Goal: Book appointment/travel/reservation

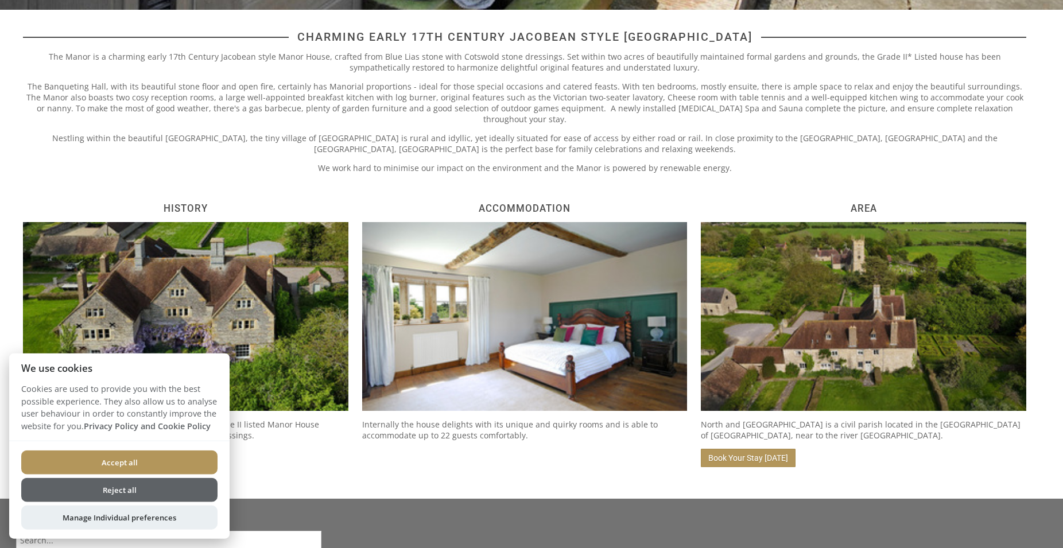
scroll to position [527, 0]
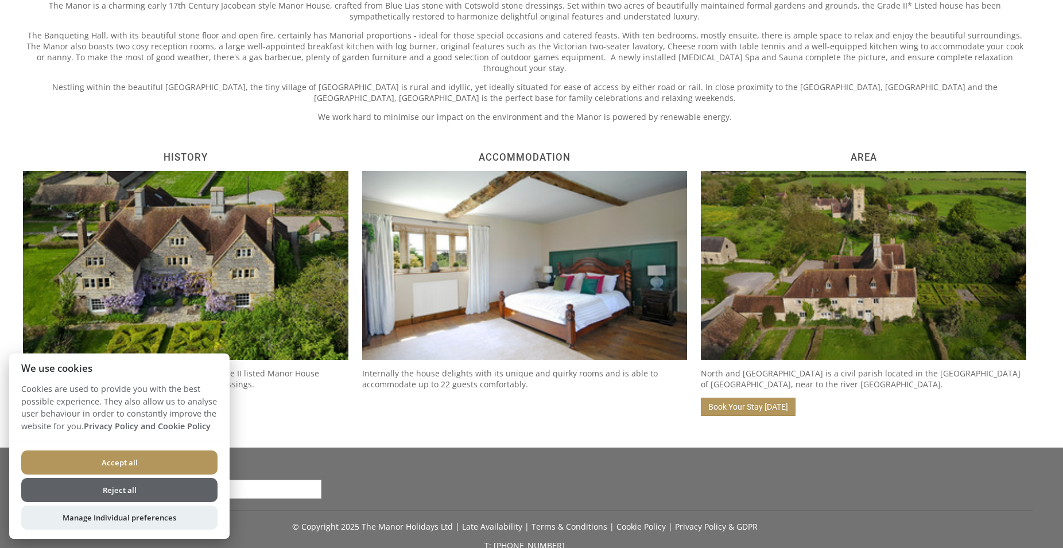
click at [122, 457] on button "Accept all" at bounding box center [119, 462] width 196 height 24
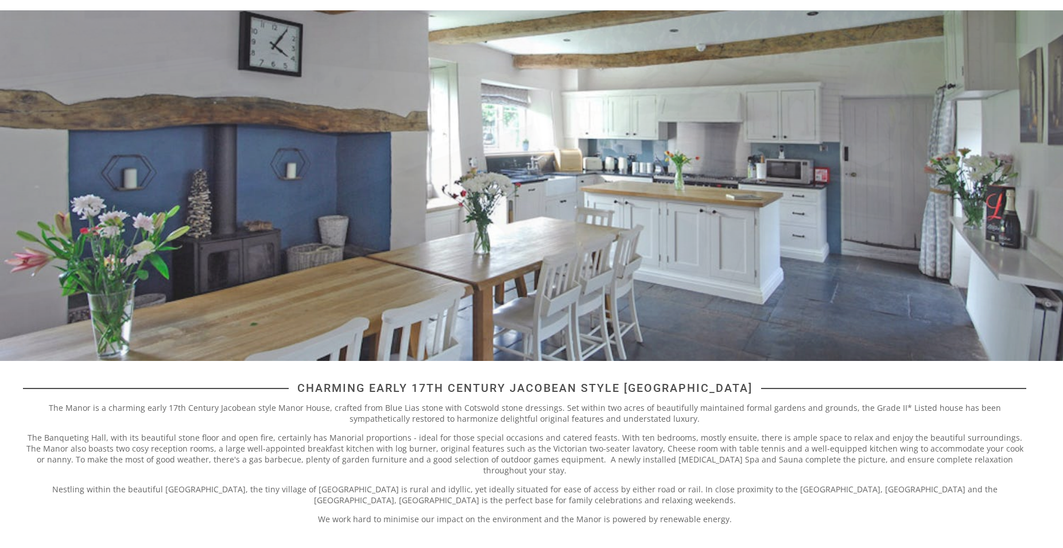
scroll to position [2, 0]
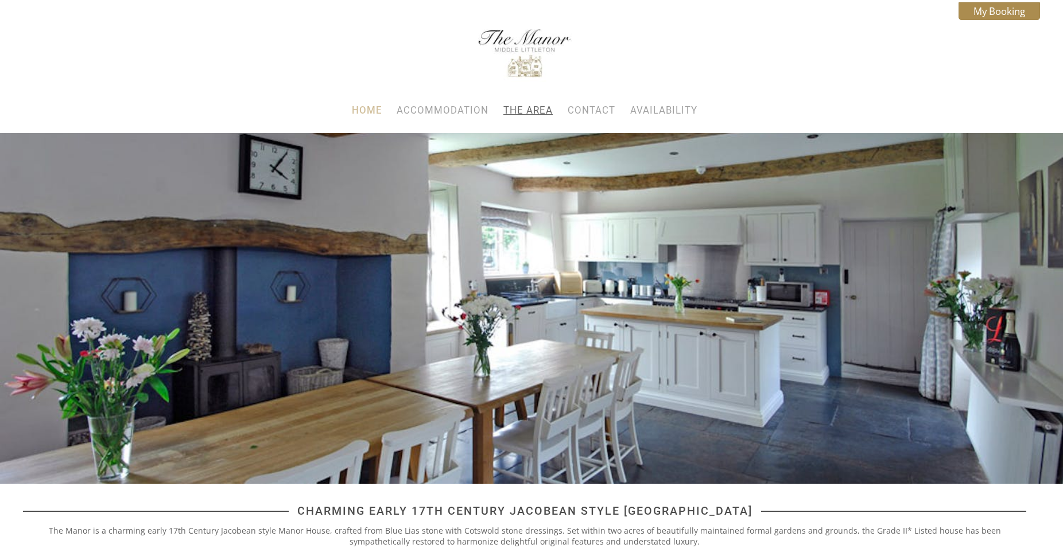
click at [521, 113] on link "The Area" at bounding box center [527, 109] width 49 height 11
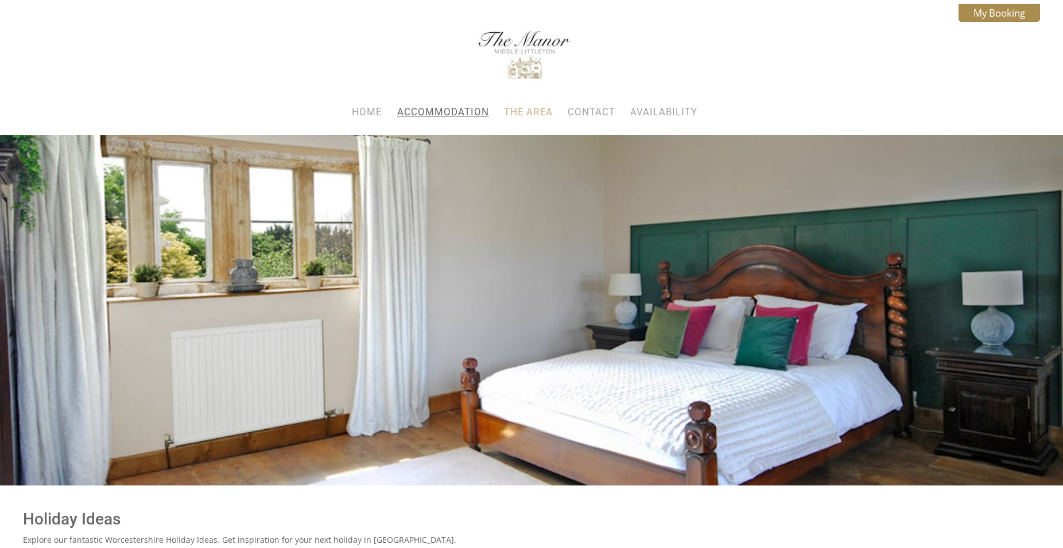
click at [431, 110] on link "Accommodation" at bounding box center [443, 111] width 92 height 11
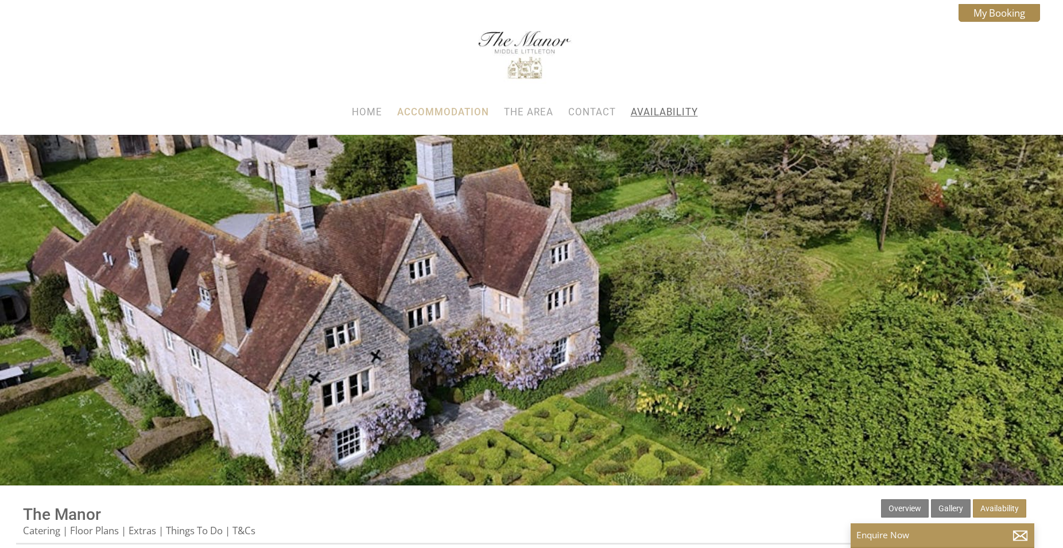
click at [676, 115] on link "Availability" at bounding box center [664, 111] width 67 height 11
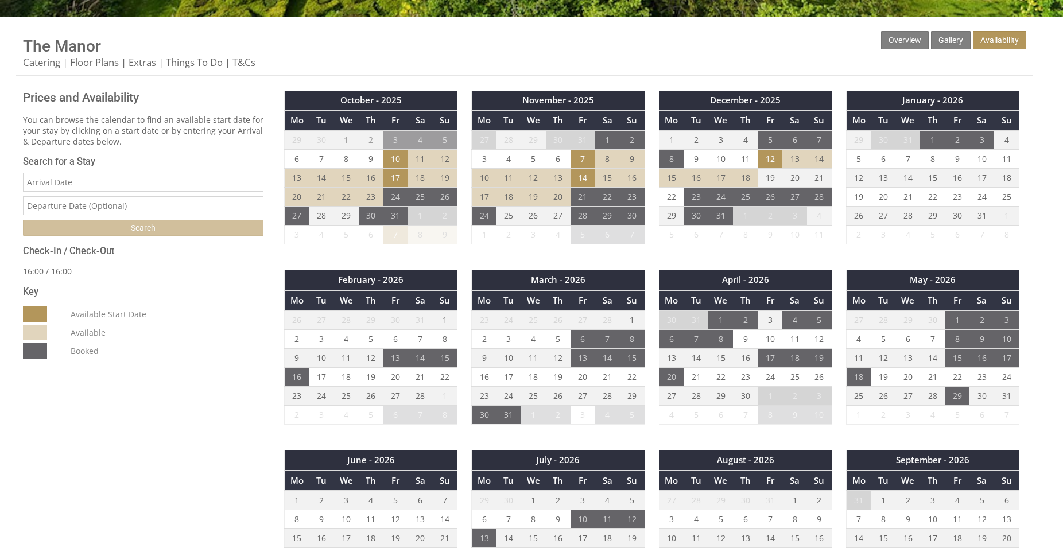
scroll to position [702, 0]
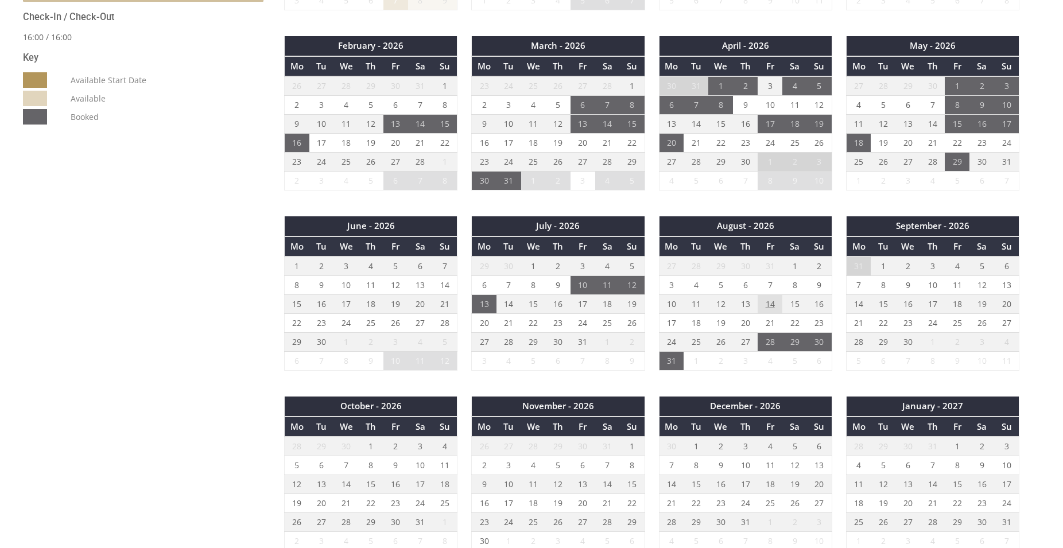
click at [772, 298] on td "14" at bounding box center [769, 304] width 25 height 19
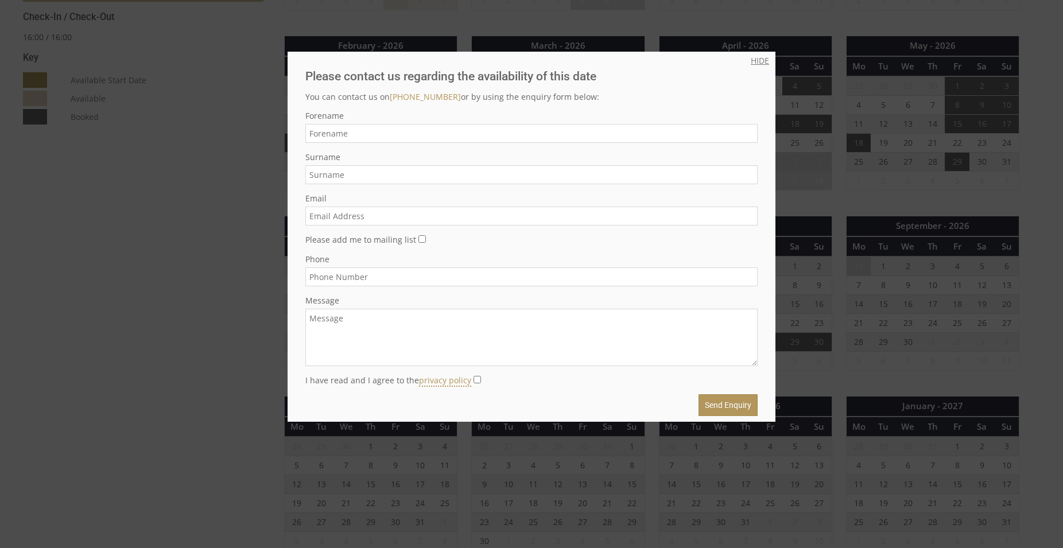
click at [750, 57] on link "HIDE" at bounding box center [759, 60] width 18 height 11
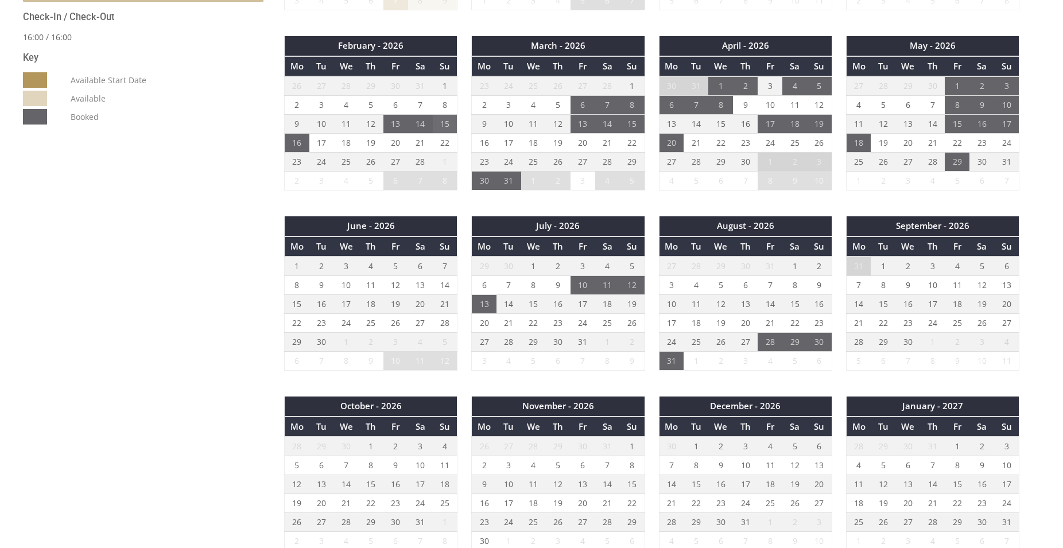
scroll to position [410, 0]
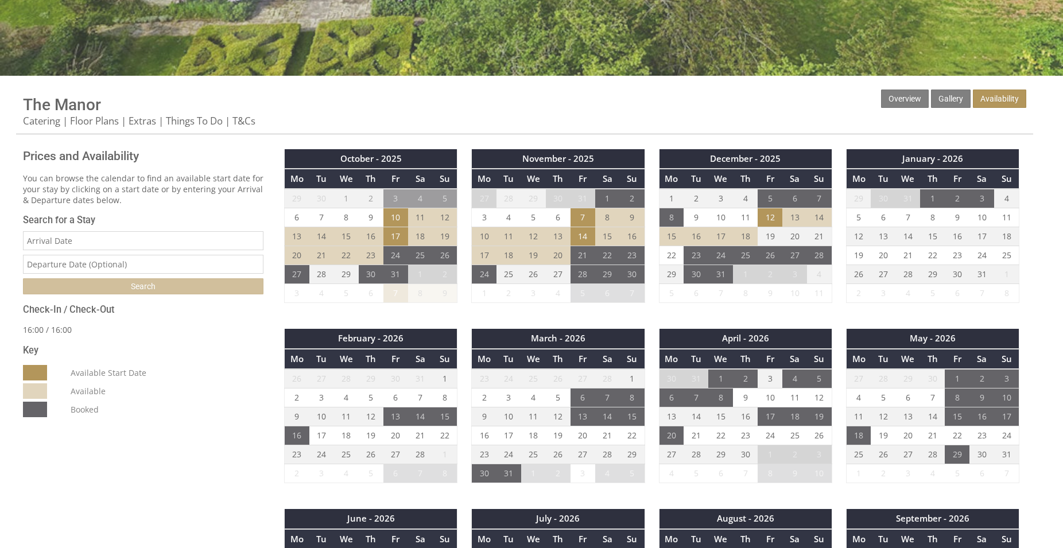
click at [81, 247] on input "Date" at bounding box center [143, 240] width 240 height 19
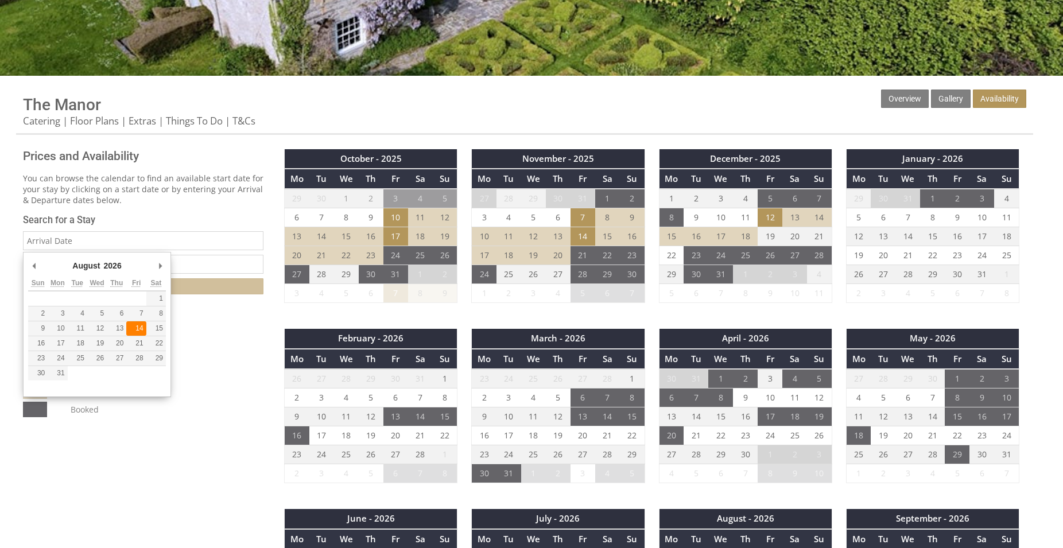
type input "14/08/2026"
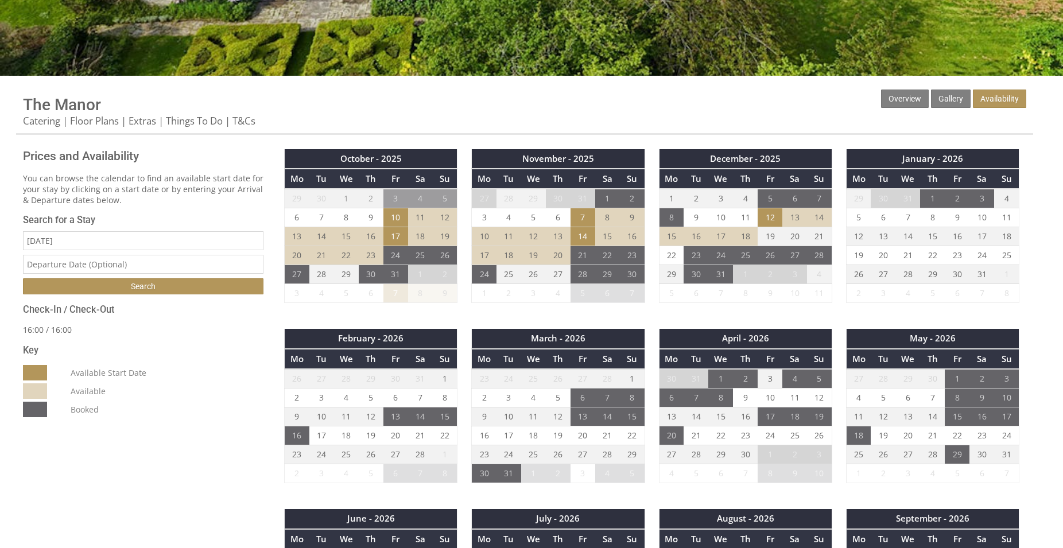
click at [74, 262] on input "text" at bounding box center [143, 264] width 240 height 19
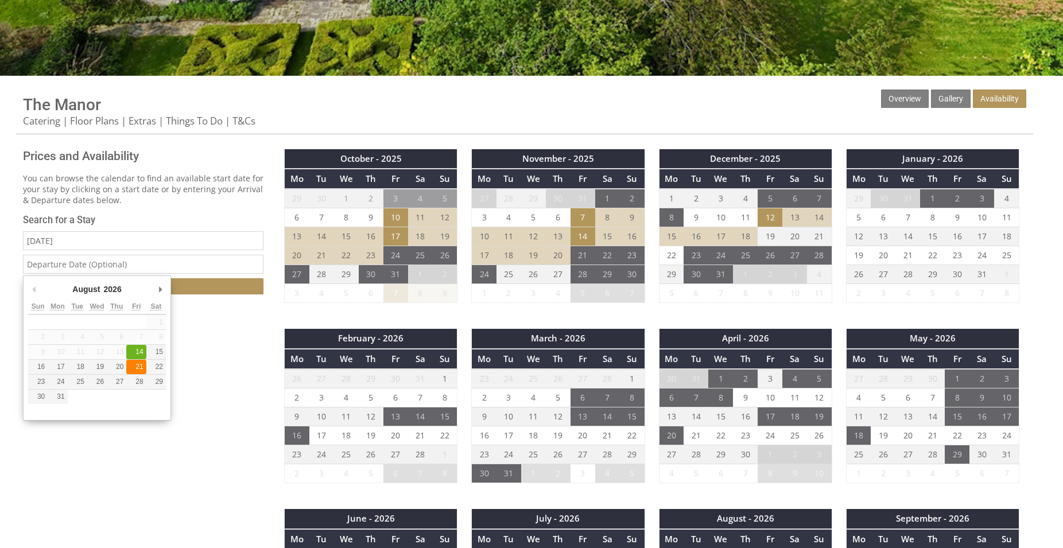
type input "21/08/2026"
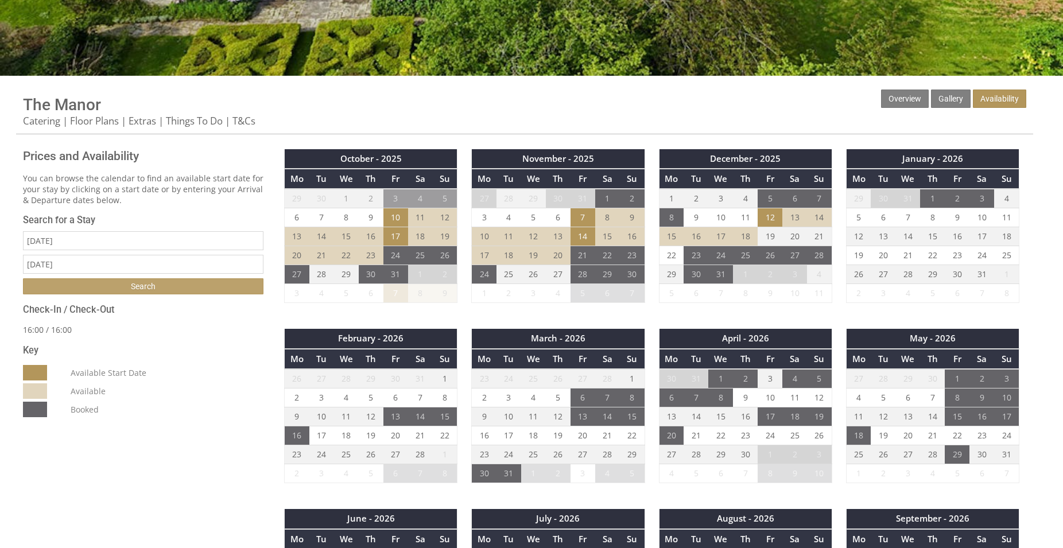
click at [141, 283] on input "Search" at bounding box center [143, 286] width 240 height 16
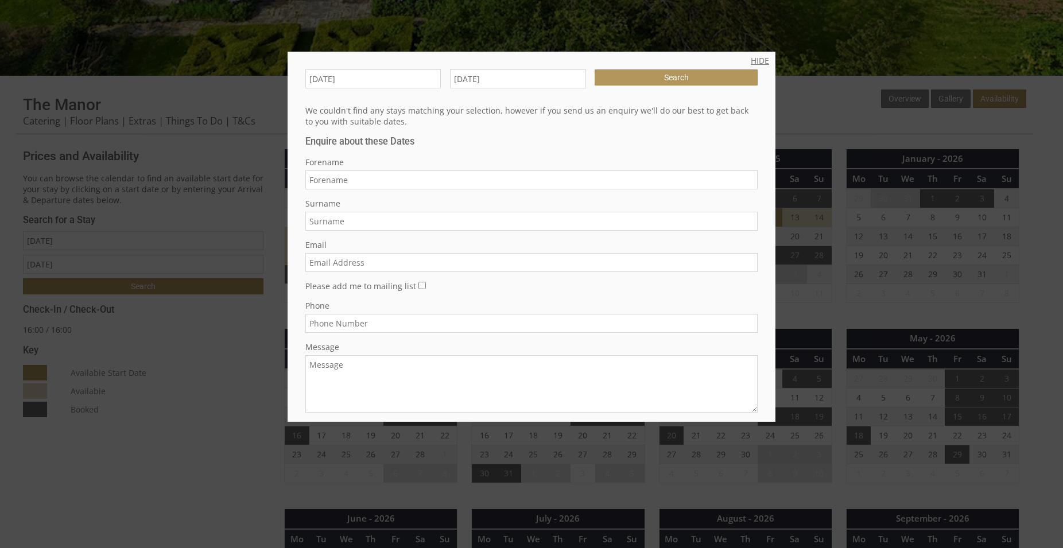
click at [750, 58] on link "HIDE" at bounding box center [759, 60] width 18 height 11
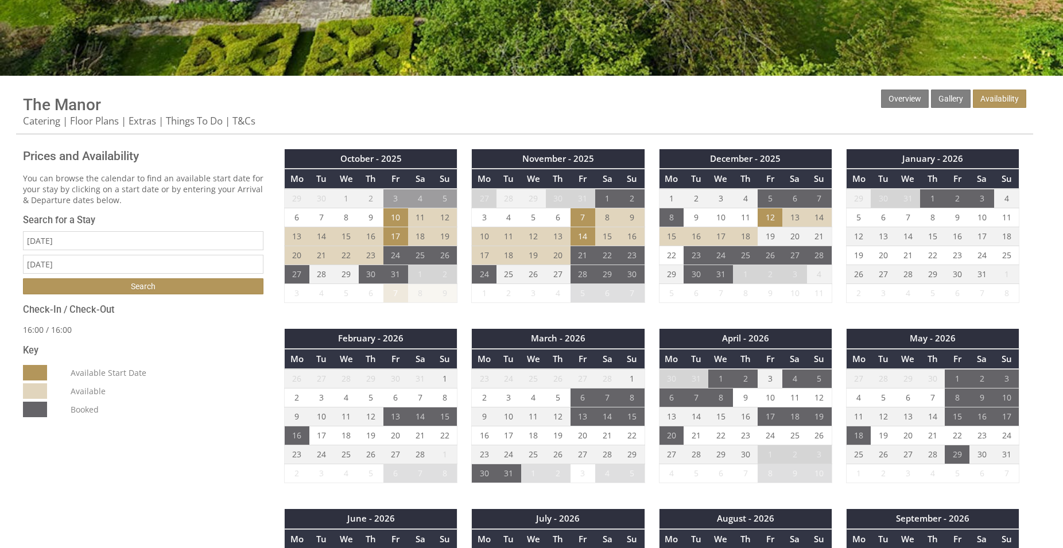
scroll to position [0, 73]
